Goal: Information Seeking & Learning: Learn about a topic

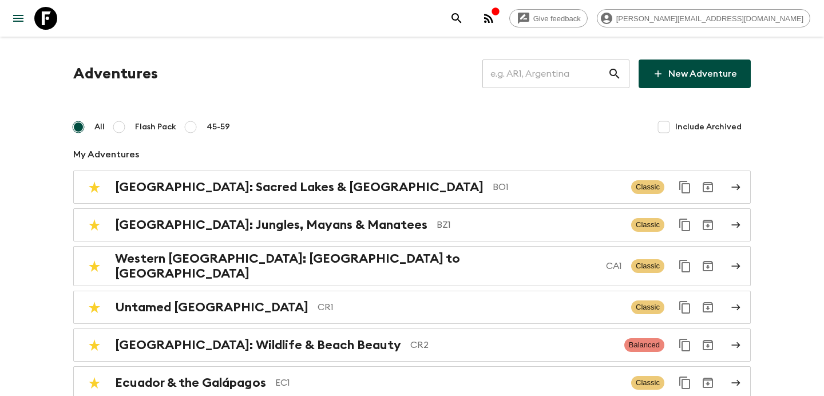
click at [539, 70] on input "text" at bounding box center [544, 74] width 125 height 32
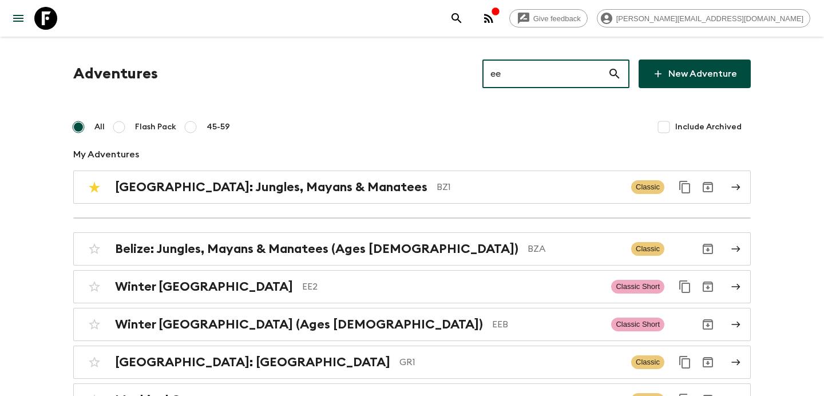
type input "ee2"
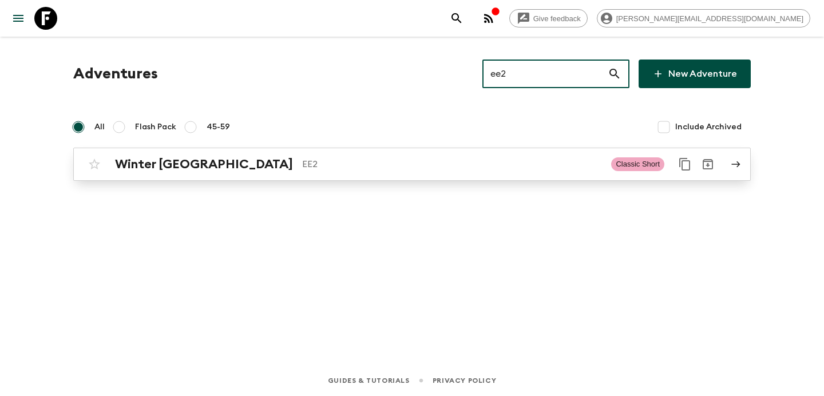
click at [422, 159] on p "EE2" at bounding box center [452, 164] width 300 height 14
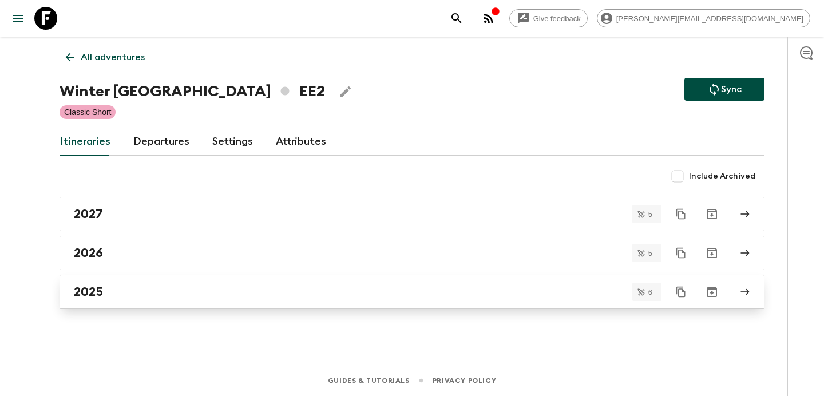
click at [359, 296] on div "2025" at bounding box center [401, 291] width 654 height 15
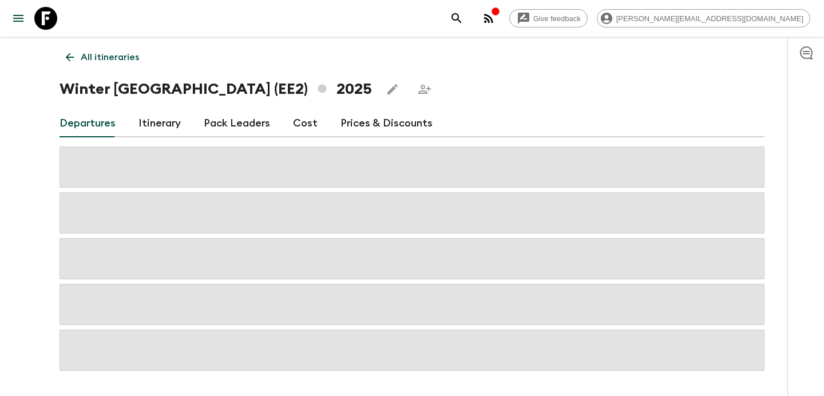
click at [300, 129] on link "Cost" at bounding box center [305, 123] width 25 height 27
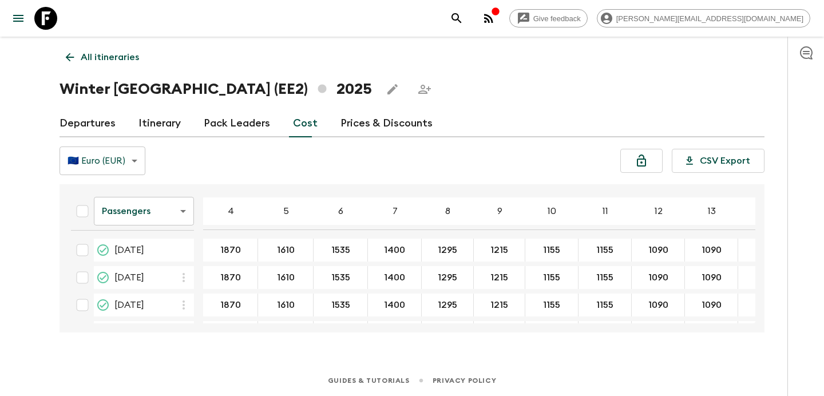
click at [130, 50] on p "All itineraries" at bounding box center [110, 57] width 58 height 14
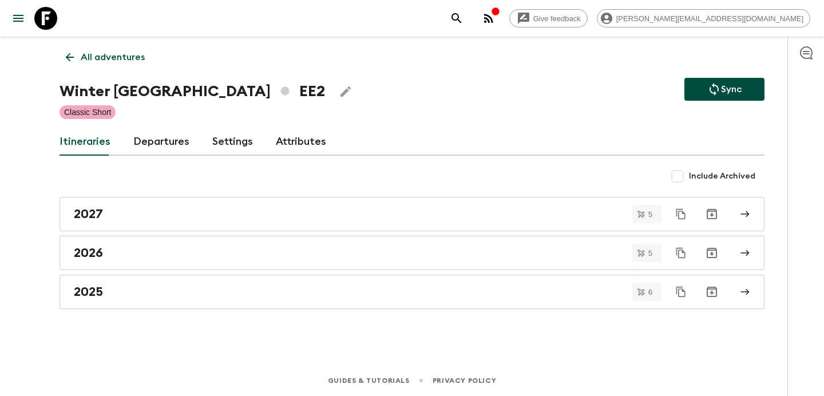
click at [495, 19] on icon "button" at bounding box center [489, 18] width 14 height 14
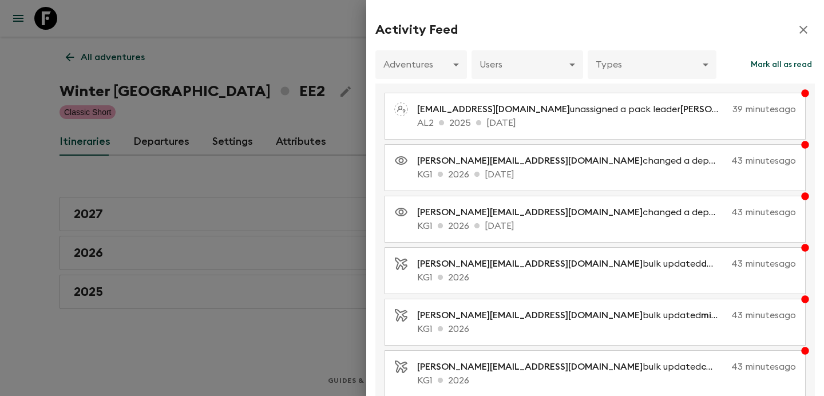
click at [290, 61] on div at bounding box center [412, 198] width 824 height 396
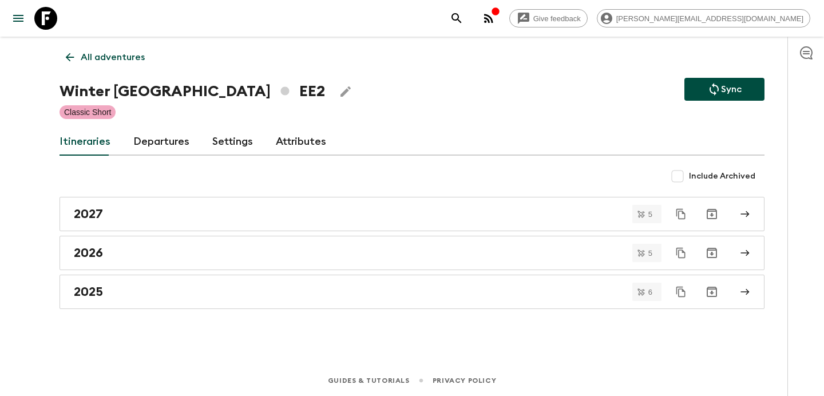
click at [500, 18] on div "button" at bounding box center [495, 12] width 9 height 11
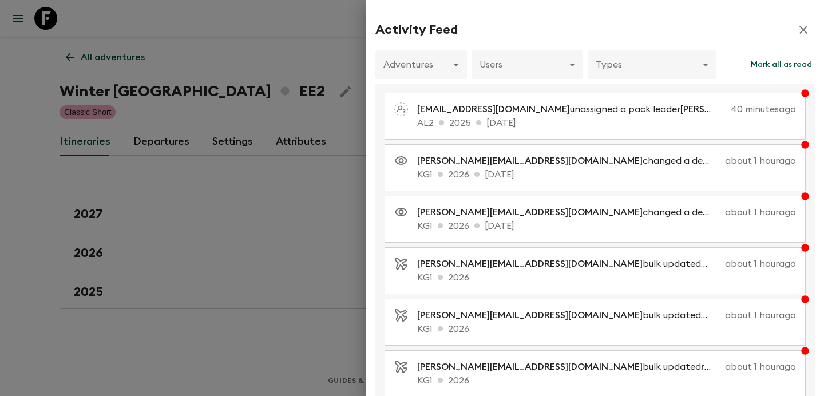
click at [278, 125] on div at bounding box center [412, 198] width 824 height 396
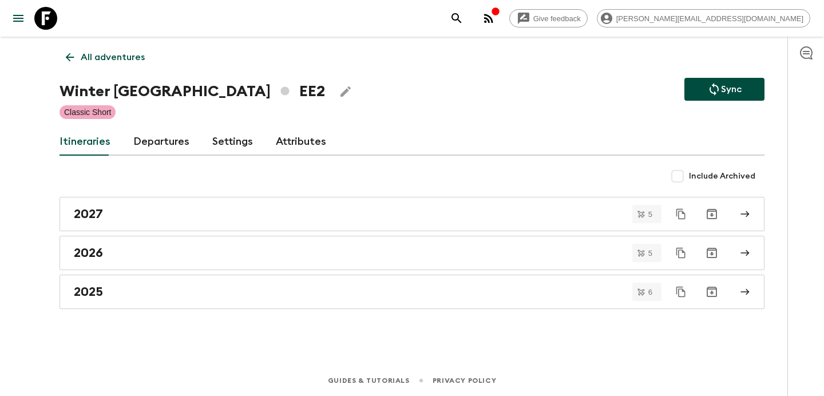
click at [117, 60] on p "All adventures" at bounding box center [113, 57] width 64 height 14
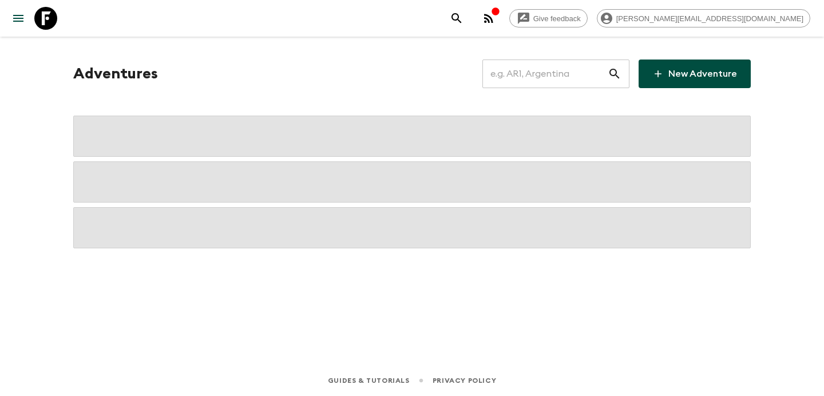
click at [564, 69] on input "text" at bounding box center [544, 74] width 125 height 32
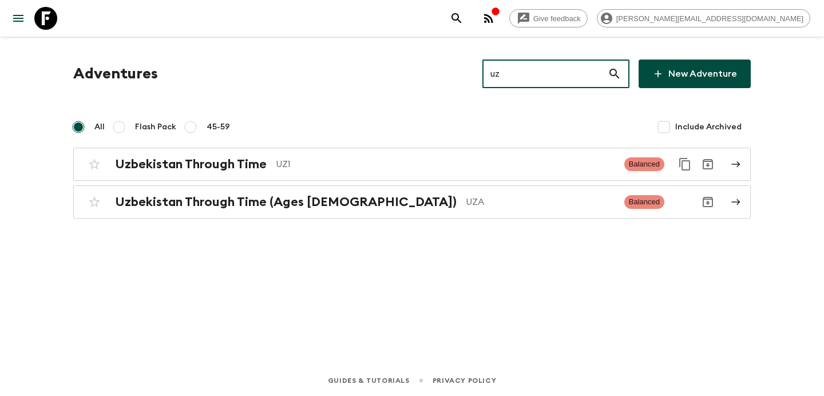
type input "uz1"
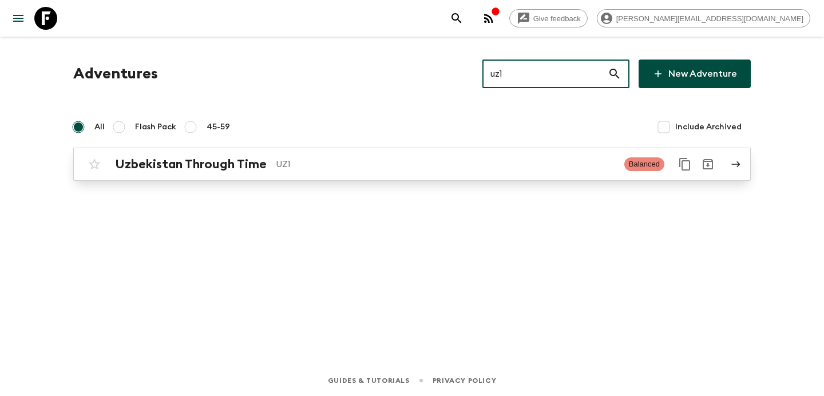
click at [424, 166] on p "UZ1" at bounding box center [445, 164] width 339 height 14
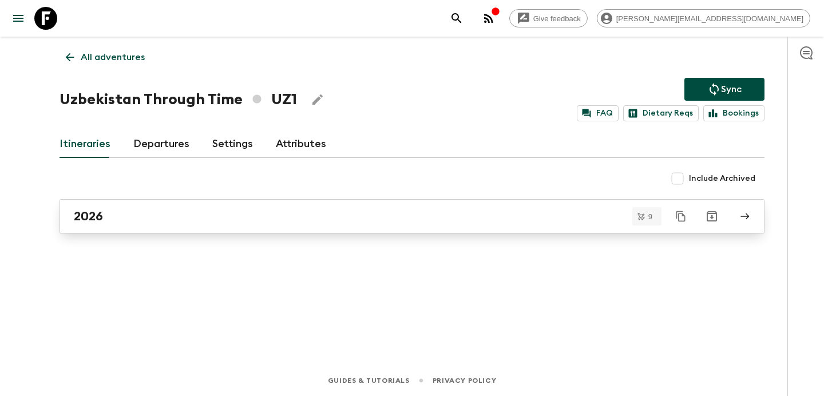
click at [366, 218] on div "2026" at bounding box center [401, 216] width 654 height 15
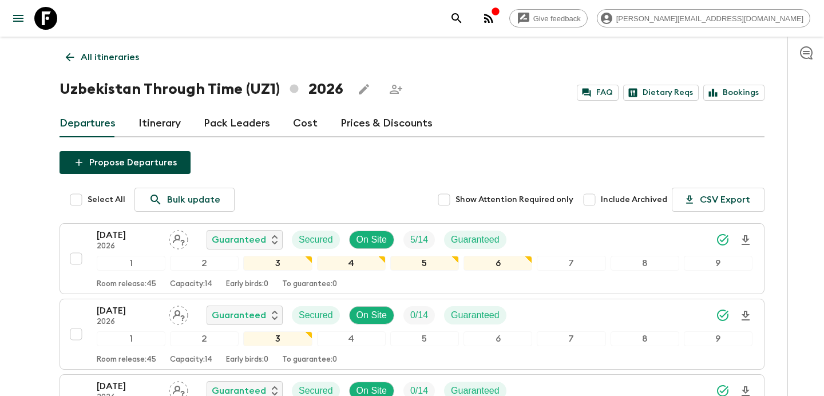
click at [115, 49] on link "All itineraries" at bounding box center [102, 57] width 86 height 23
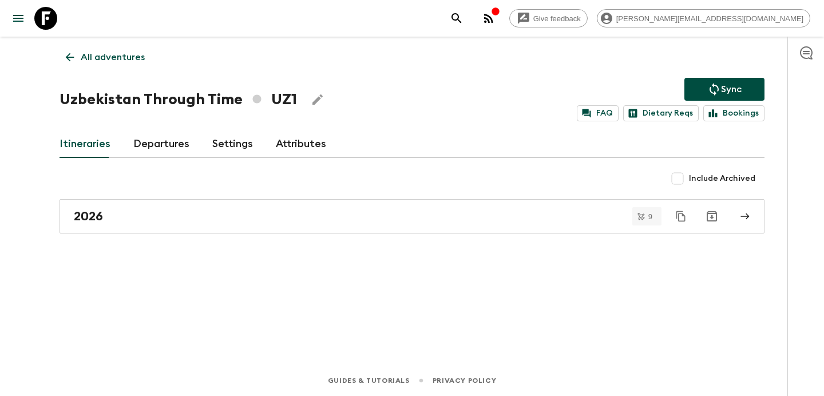
click at [115, 49] on link "All adventures" at bounding box center [105, 57] width 92 height 23
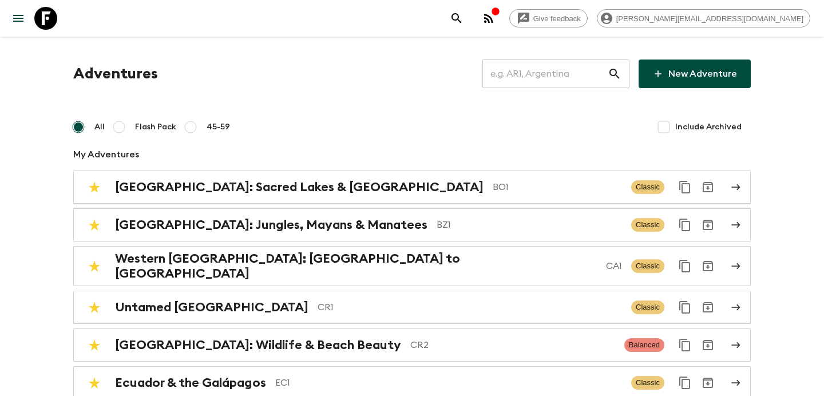
click at [574, 71] on input "text" at bounding box center [544, 74] width 125 height 32
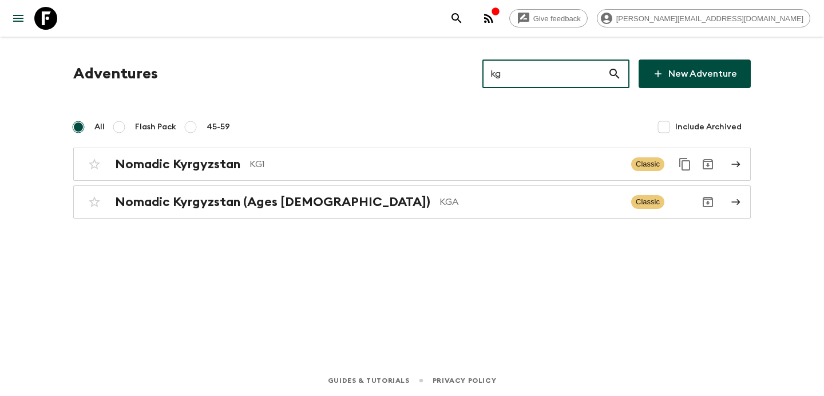
type input "kg1"
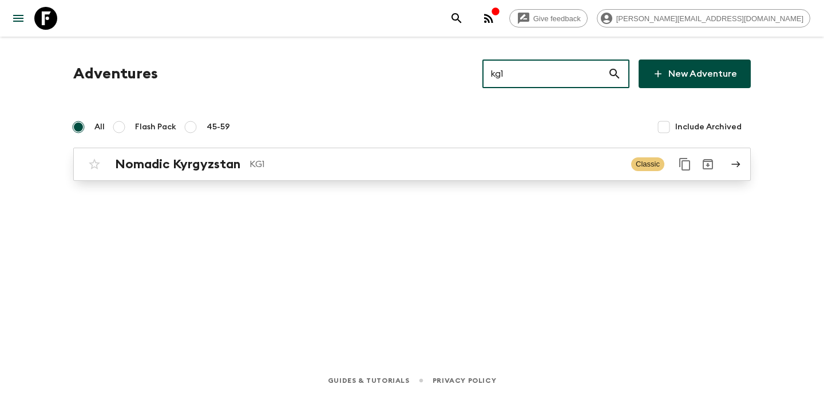
click at [331, 173] on div "Nomadic Kyrgyzstan KG1 Classic" at bounding box center [389, 164] width 613 height 23
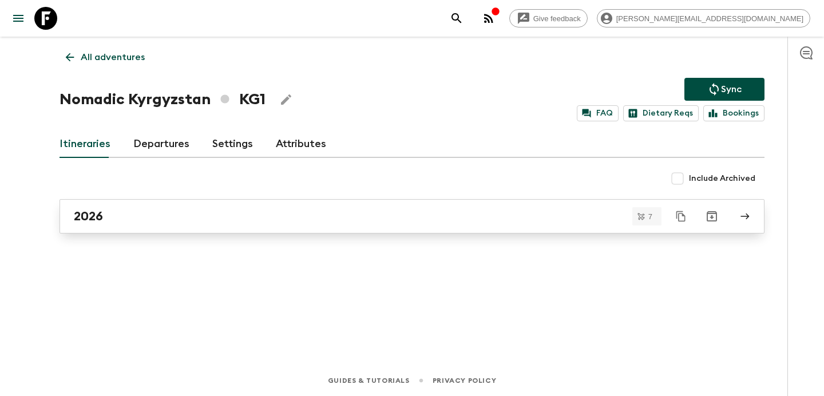
click at [292, 224] on link "2026" at bounding box center [411, 216] width 705 height 34
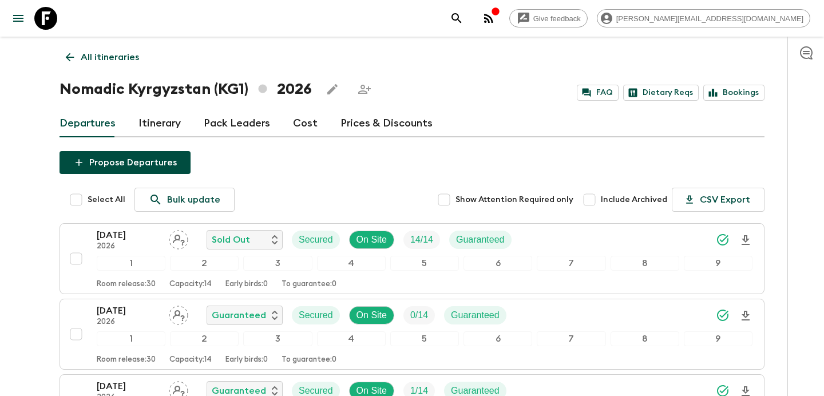
click at [109, 54] on p "All itineraries" at bounding box center [110, 57] width 58 height 14
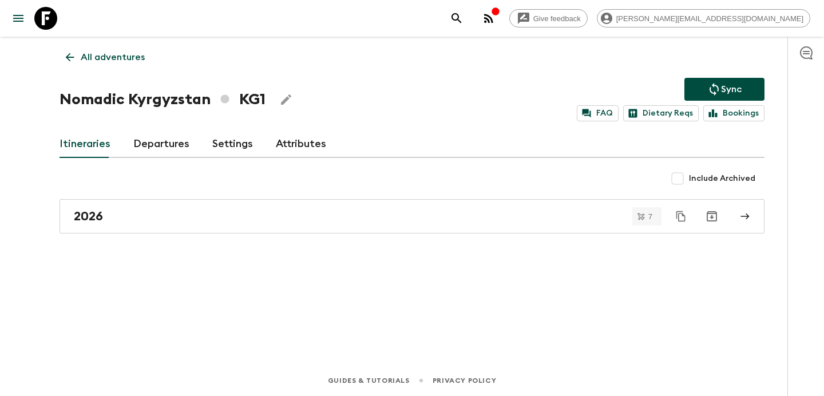
click at [124, 57] on p "All adventures" at bounding box center [113, 57] width 64 height 14
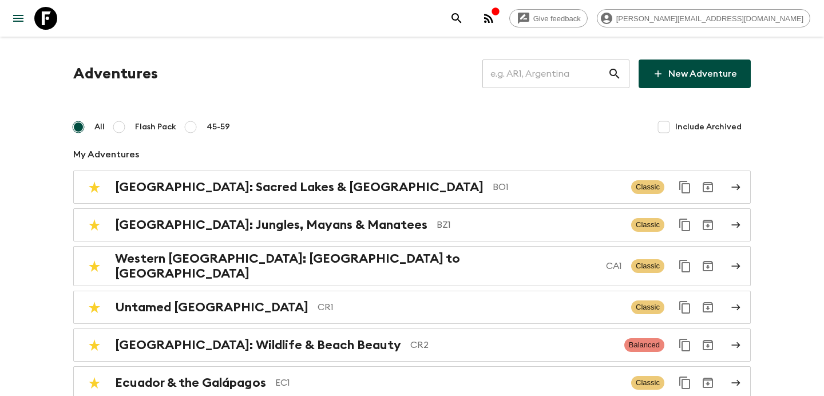
click at [493, 20] on icon "button" at bounding box center [488, 18] width 9 height 9
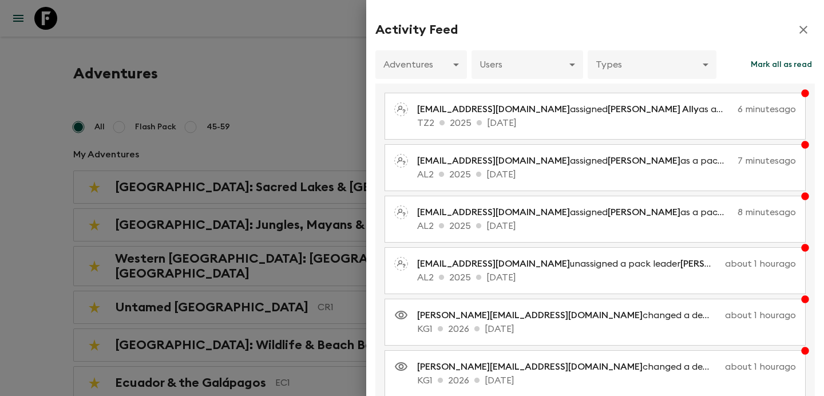
click at [324, 124] on div at bounding box center [412, 198] width 824 height 396
